Goal: Use online tool/utility: Utilize a website feature to perform a specific function

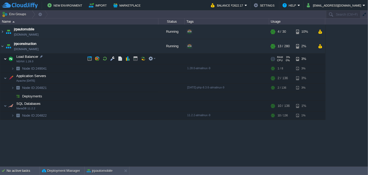
click at [5, 59] on img at bounding box center [5, 59] width 3 height 11
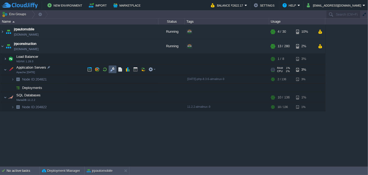
click at [112, 68] on button "button" at bounding box center [112, 69] width 5 height 5
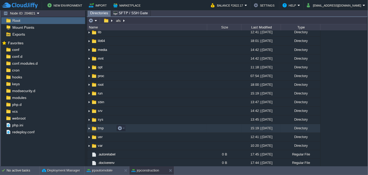
scroll to position [42, 0]
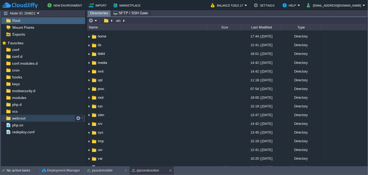
click at [21, 117] on span "webroot" at bounding box center [18, 118] width 15 height 5
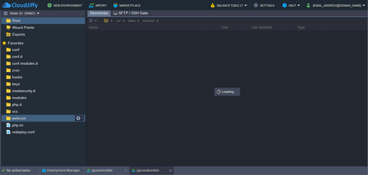
scroll to position [0, 0]
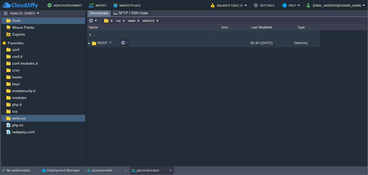
click at [89, 44] on img at bounding box center [89, 43] width 4 height 8
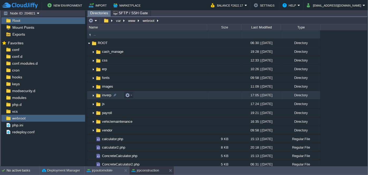
click at [93, 95] on img at bounding box center [93, 95] width 4 height 8
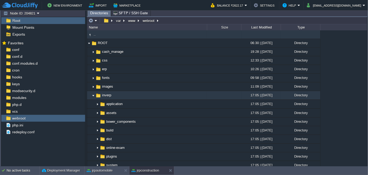
scroll to position [24, 0]
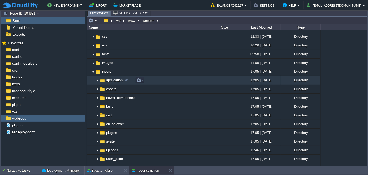
click at [97, 81] on img at bounding box center [97, 80] width 4 height 8
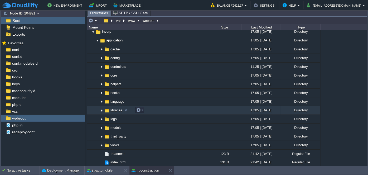
scroll to position [72, 0]
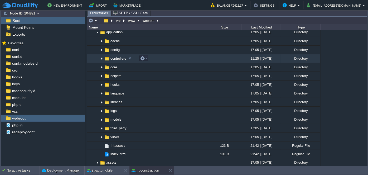
click at [101, 58] on img at bounding box center [102, 59] width 4 height 8
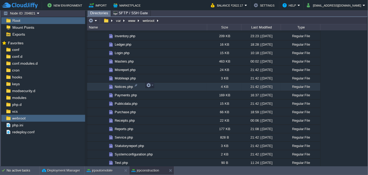
scroll to position [216, 0]
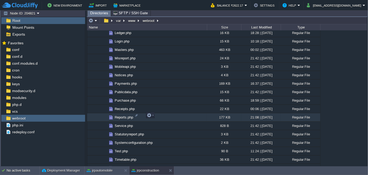
click at [121, 116] on span "Reports.php" at bounding box center [124, 117] width 20 height 4
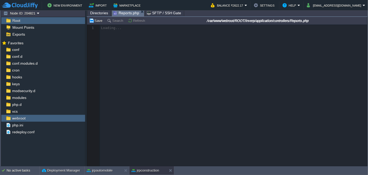
click at [101, 13] on span "Directories" at bounding box center [99, 13] width 18 height 6
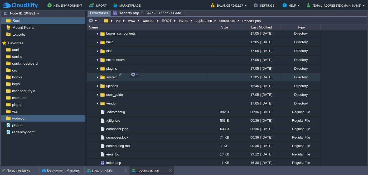
scroll to position [431, 0]
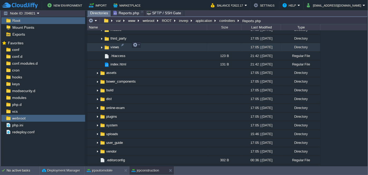
click at [101, 46] on img at bounding box center [102, 47] width 4 height 8
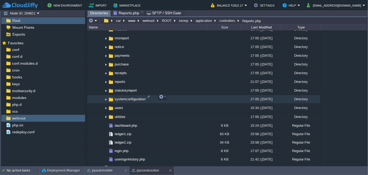
scroll to position [551, 0]
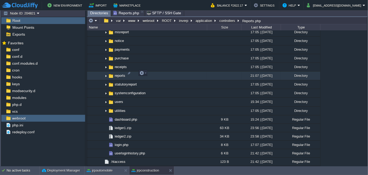
click at [105, 73] on img at bounding box center [106, 76] width 4 height 8
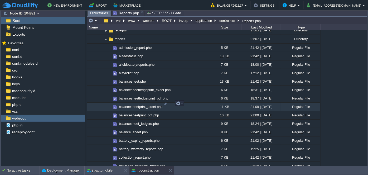
scroll to position [599, 0]
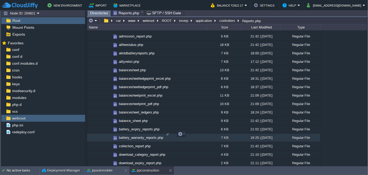
click at [139, 135] on span "battery_warranty_reports.php" at bounding box center [141, 137] width 46 height 4
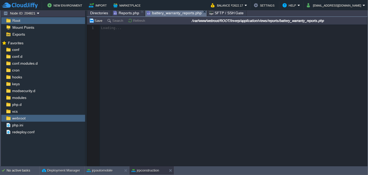
click at [132, 13] on span "Reports.php" at bounding box center [126, 13] width 26 height 6
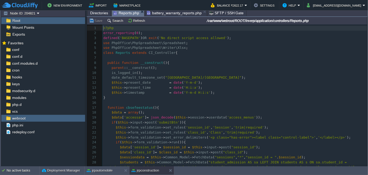
scroll to position [2, 0]
click at [113, 22] on button "Search" at bounding box center [116, 20] width 18 height 5
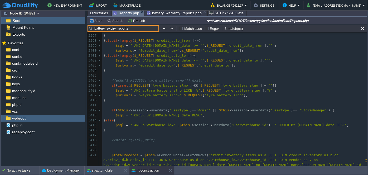
scroll to position [18046, 0]
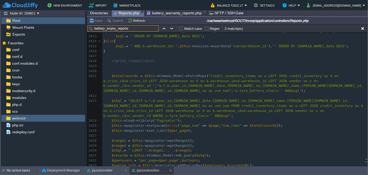
type input "battery_expiry_reports"
click at [315, 85] on div "x public function battery_expiry_reports () 3397 } 3398 } elseif ( ! empty ( $_…" at bounding box center [234, 93] width 265 height 278
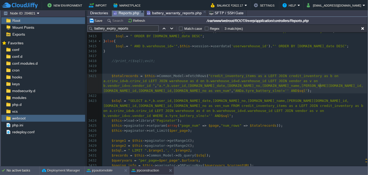
type textarea "AND"
type textarea "b."
paste textarea "="
type textarea "=''"
type textarea "1"
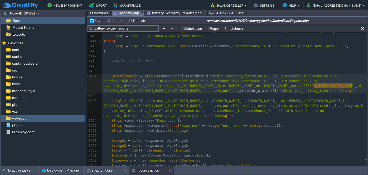
type textarea "b.transfer_status='1' AND"
drag, startPoint x: 314, startPoint y: 85, endPoint x: 354, endPoint y: 84, distance: 39.6
click at [263, 110] on span ""SELECT a.*,b.user_id,[DOMAIN_NAME]_date,[DOMAIN_NAME]_no,[DOMAIN_NAME]_name,[P…" at bounding box center [234, 108] width 262 height 19
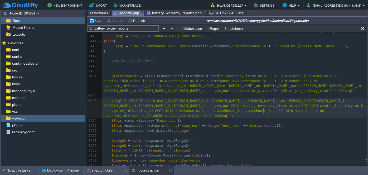
paste textarea
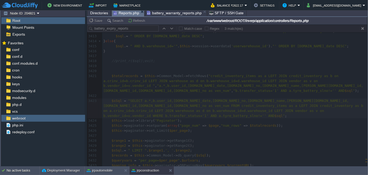
click at [270, 0] on html "New Environment Import Marketplace Bonus ₹0.00 Upgrade Account Balance ₹2622.17…" at bounding box center [184, 87] width 368 height 175
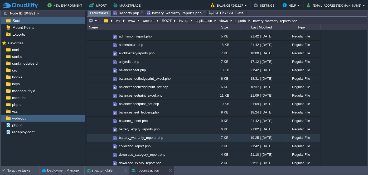
click at [96, 13] on span "Directories" at bounding box center [99, 13] width 18 height 7
click at [179, 14] on span "battery_warranty_reports.php" at bounding box center [174, 13] width 55 height 6
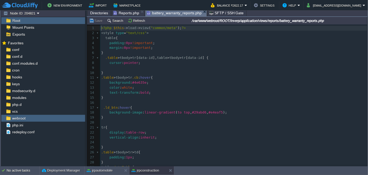
click at [129, 14] on span "Reports.php" at bounding box center [126, 13] width 26 height 6
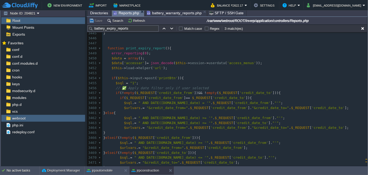
scroll to position [18190, 0]
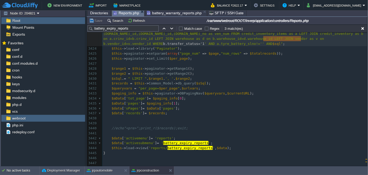
type textarea "b.transfer_status='1'"
drag, startPoint x: 263, startPoint y: 38, endPoint x: 302, endPoint y: 39, distance: 39.3
drag, startPoint x: 270, startPoint y: 45, endPoint x: 269, endPoint y: 42, distance: 2.7
type textarea "b.transfer_status='1' AND"
drag, startPoint x: 264, startPoint y: 40, endPoint x: 276, endPoint y: 39, distance: 11.9
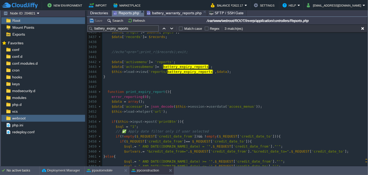
scroll to position [18289, 0]
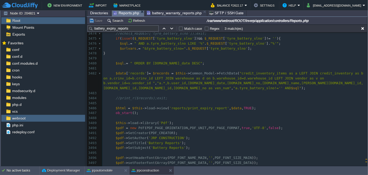
click at [314, 84] on div "xxxxxxxxxx $sSql = "SELECT a.*,b.user_id,[DOMAIN_NAME]_date,[DOMAIN_NAME]_no,[D…" at bounding box center [234, 61] width 265 height 308
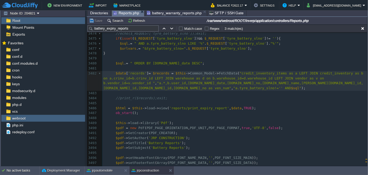
paste textarea
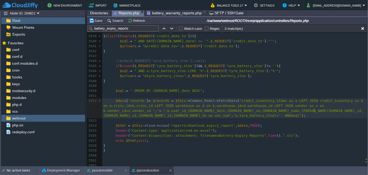
click at [314, 110] on div "xxxxxxxxxx $data [ 'records' ] = $records = $this -> Common_Model -> FetchData …" at bounding box center [234, 73] width 265 height 278
paste textarea
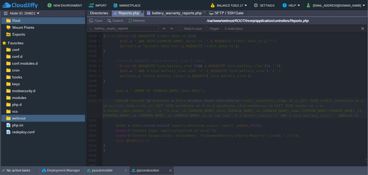
click at [98, 14] on span "Directories" at bounding box center [99, 13] width 18 height 6
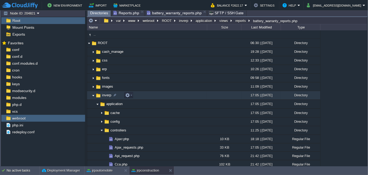
click at [91, 96] on img at bounding box center [93, 95] width 4 height 8
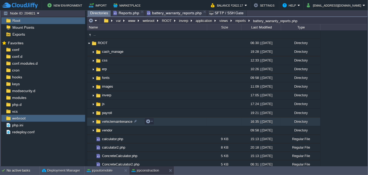
click at [93, 121] on img at bounding box center [93, 122] width 4 height 8
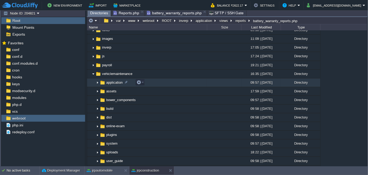
click at [98, 83] on img at bounding box center [97, 83] width 4 height 8
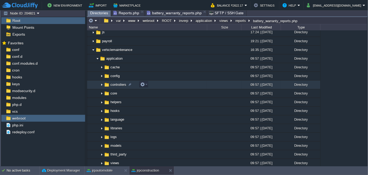
click at [100, 82] on img at bounding box center [102, 85] width 4 height 8
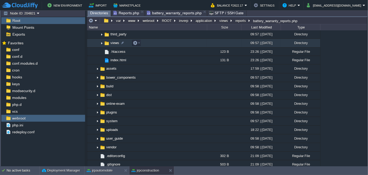
click at [102, 44] on table ".. cache 09:57 | [DATE] Directory config 09:57 | [DATE] Directory controllers 0…" at bounding box center [203, 4] width 233 height 122
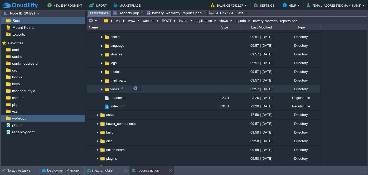
click at [101, 89] on img at bounding box center [102, 89] width 4 height 8
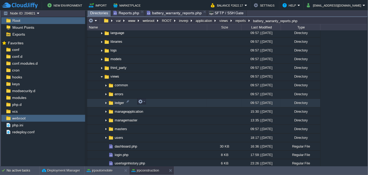
scroll to position [287, 0]
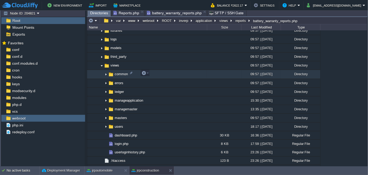
click at [105, 75] on img at bounding box center [106, 74] width 4 height 8
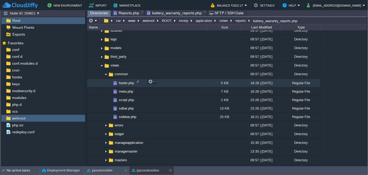
click at [123, 83] on span "footer.php" at bounding box center [126, 83] width 17 height 4
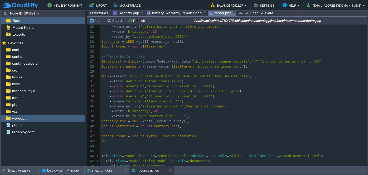
scroll to position [6, 0]
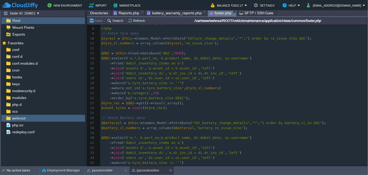
click at [131, 97] on div "117 < footer class = "main-footer" > 3 reserved for J.R.P. Construction 4 </ fo…" at bounding box center [233, 140] width 267 height 278
type textarea "AND"
click at [132, 98] on div "xxxxxxxxxx < footer class = "main-footer" > 1 < footer class = "main-footer" > …" at bounding box center [233, 135] width 267 height 288
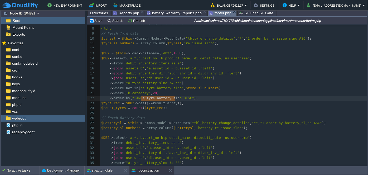
type textarea "a.tyre_battery_slno"
drag, startPoint x: 140, startPoint y: 97, endPoint x: 175, endPoint y: 97, distance: 35.3
paste textarea
type textarea "!=''"
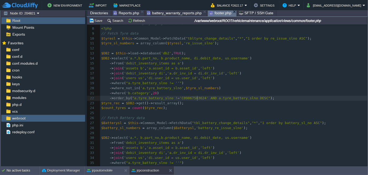
scroll to position [34, 0]
click at [198, 109] on pre "$count_tyres = count ( $tyre_rec );" at bounding box center [233, 107] width 267 height 5
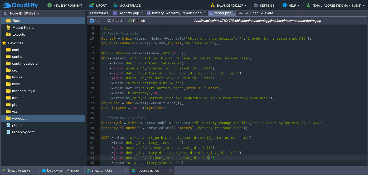
click at [351, 116] on pre "// Fetch Battery data" at bounding box center [233, 118] width 267 height 5
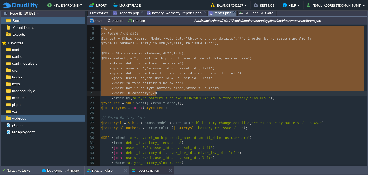
type textarea "<?php // Fetch Tyre data $tyresl = $this->Common_Model->FetchData("tbltyre_chan…"
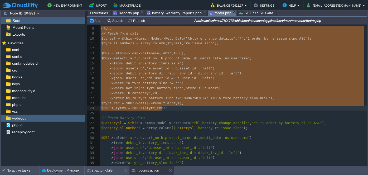
drag, startPoint x: 101, startPoint y: 29, endPoint x: 187, endPoint y: 109, distance: 117.9
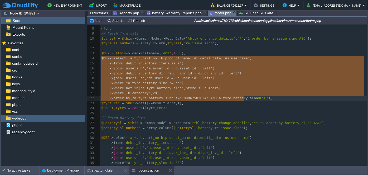
type textarea "$DB2->select('a.*,b.part_no, b.product_name, di.debit_date, us.username') ->fro…"
drag, startPoint x: 101, startPoint y: 58, endPoint x: 262, endPoint y: 99, distance: 165.9
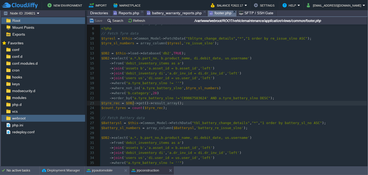
click at [133, 103] on div "x < footer class = "main-footer" > 1 < footer class = "main-footer" > 2 < stron…" at bounding box center [233, 135] width 267 height 288
type textarea "->get()->result_array()"
drag, startPoint x: 131, startPoint y: 103, endPoint x: 174, endPoint y: 104, distance: 43.0
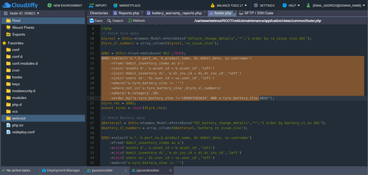
drag, startPoint x: 101, startPoint y: 59, endPoint x: 258, endPoint y: 96, distance: 160.9
type textarea "->get()->result_array()"
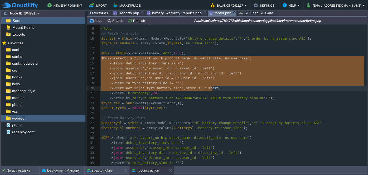
type textarea "$DB2->select('a.*,b.part_no, b.product_name, di.debit_date, us.username') ->fro…"
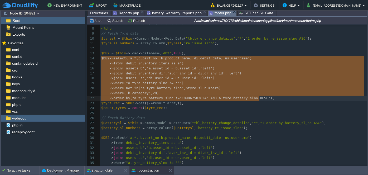
drag, startPoint x: 102, startPoint y: 59, endPoint x: 274, endPoint y: 96, distance: 176.4
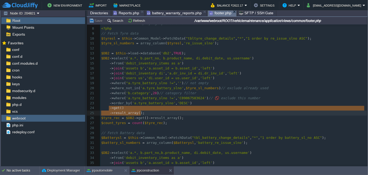
type textarea "->get() ->result_array()"
drag, startPoint x: 109, startPoint y: 107, endPoint x: 138, endPoint y: 113, distance: 29.8
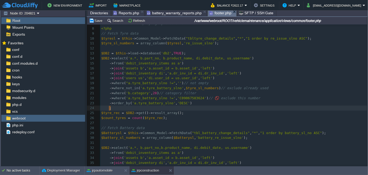
type textarea ")"
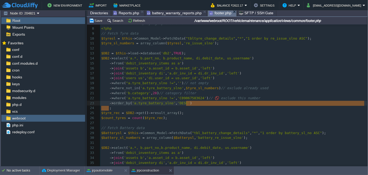
drag, startPoint x: 113, startPoint y: 108, endPoint x: 193, endPoint y: 102, distance: 79.6
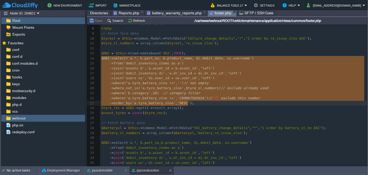
type textarea "$DB2->select('a.*, b.part_no, b.product_name, di.debit_date, us.username') ->fr…"
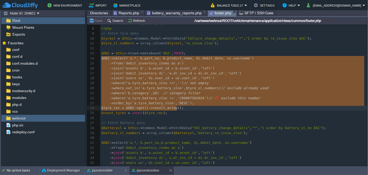
drag, startPoint x: 101, startPoint y: 58, endPoint x: 190, endPoint y: 106, distance: 101.6
click at [100, 14] on span "Directories" at bounding box center [99, 13] width 18 height 6
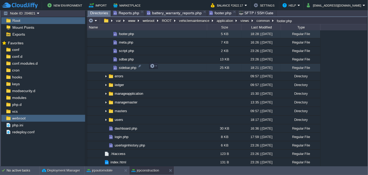
scroll to position [311, 0]
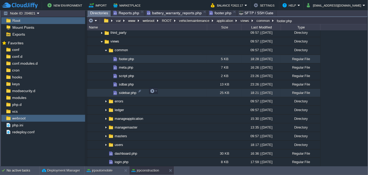
click at [127, 90] on span "sidebar.php" at bounding box center [127, 92] width 19 height 4
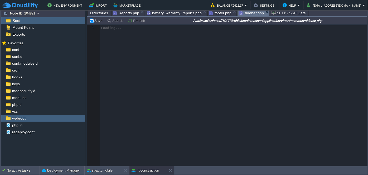
click at [192, 12] on span "battery_warranty_reports.php" at bounding box center [174, 13] width 55 height 6
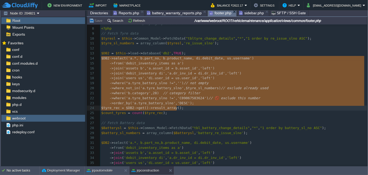
click at [217, 12] on span "footer.php" at bounding box center [220, 13] width 22 height 7
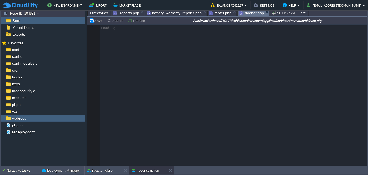
click at [247, 14] on span "sidebar.php" at bounding box center [251, 13] width 25 height 7
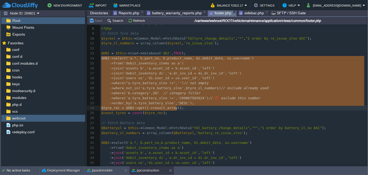
click at [222, 13] on span "footer.php" at bounding box center [220, 13] width 22 height 7
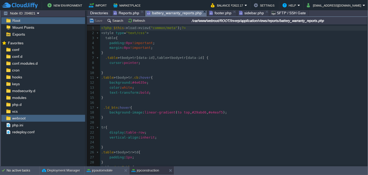
click at [194, 13] on span "battery_warranty_reports.php" at bounding box center [174, 13] width 55 height 7
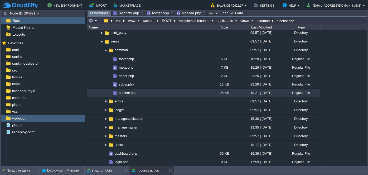
click at [122, 12] on span "Reports.php" at bounding box center [126, 13] width 26 height 6
click at [155, 12] on span "sidebar.php" at bounding box center [155, 13] width 25 height 6
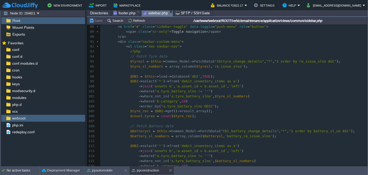
scroll to position [408, 0]
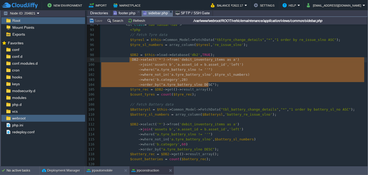
type textarea "$DB2->select('*')->from('debit_inventory_items as a') ->join('assets b', 'a.ass…"
drag, startPoint x: 211, startPoint y: 84, endPoint x: 127, endPoint y: 61, distance: 87.7
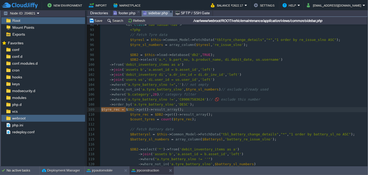
type textarea "$tyre_rec = $DB2->get()->result_array();"
drag, startPoint x: 101, startPoint y: 109, endPoint x: 192, endPoint y: 108, distance: 90.7
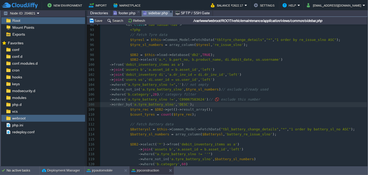
type textarea "-"
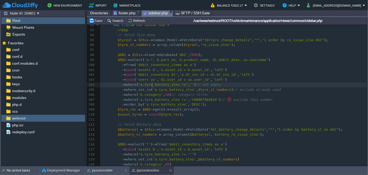
click at [152, 84] on div "xxxxxxxxxx ​ 79 </ style > 80 ​ 81 ​ 82 < header class = "main-header" > 83 < a…" at bounding box center [233, 109] width 267 height 303
